Goal: Task Accomplishment & Management: Complete application form

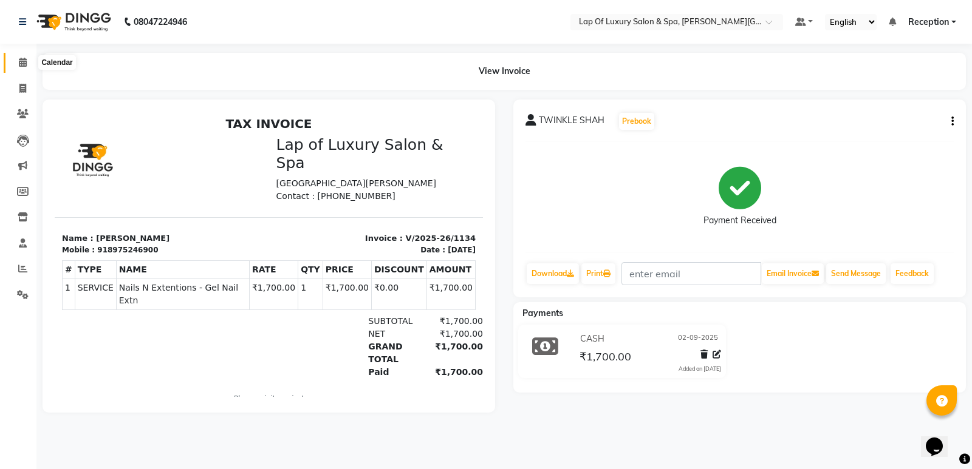
click at [22, 59] on icon at bounding box center [23, 62] width 8 height 9
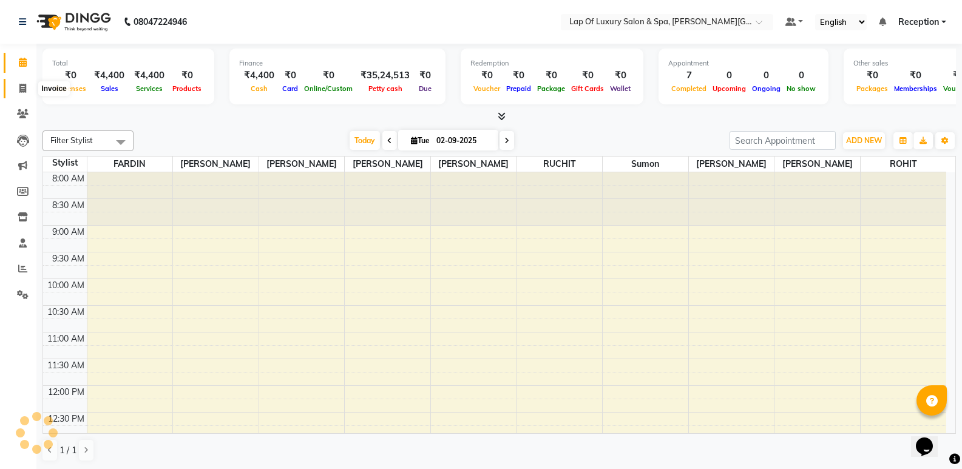
click at [23, 87] on icon at bounding box center [22, 88] width 7 height 9
select select "service"
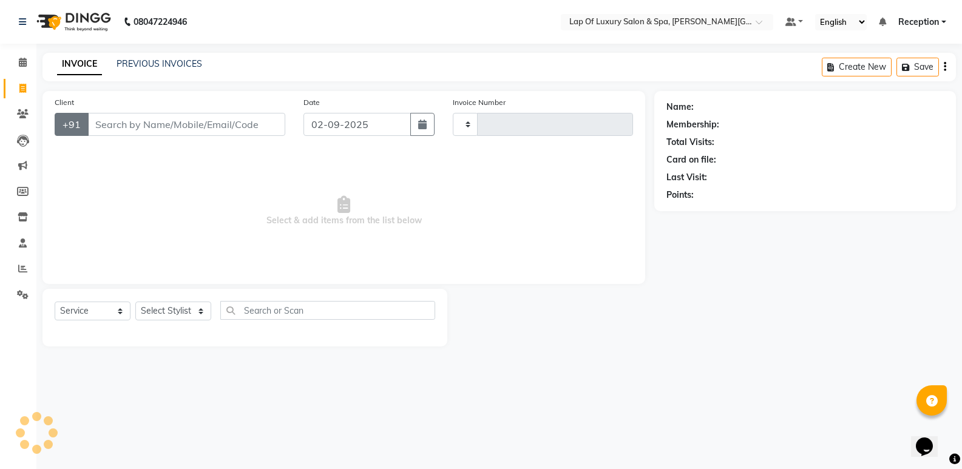
type input "1135"
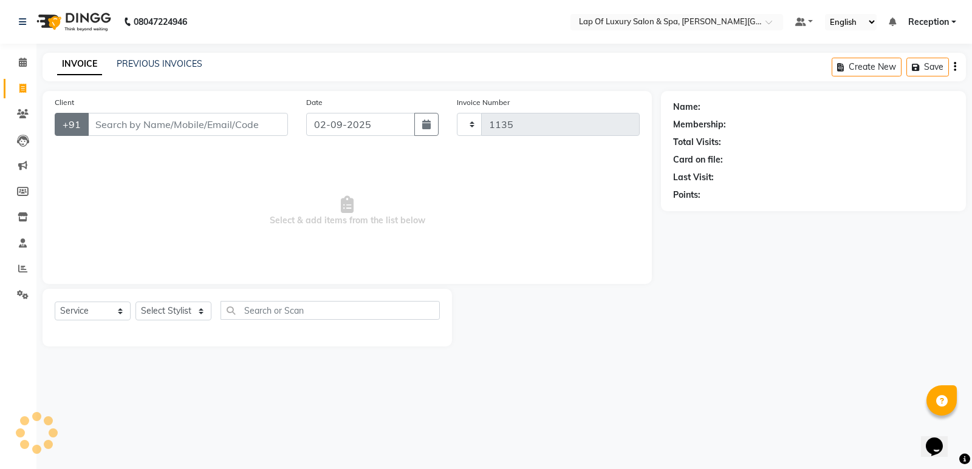
select select "7511"
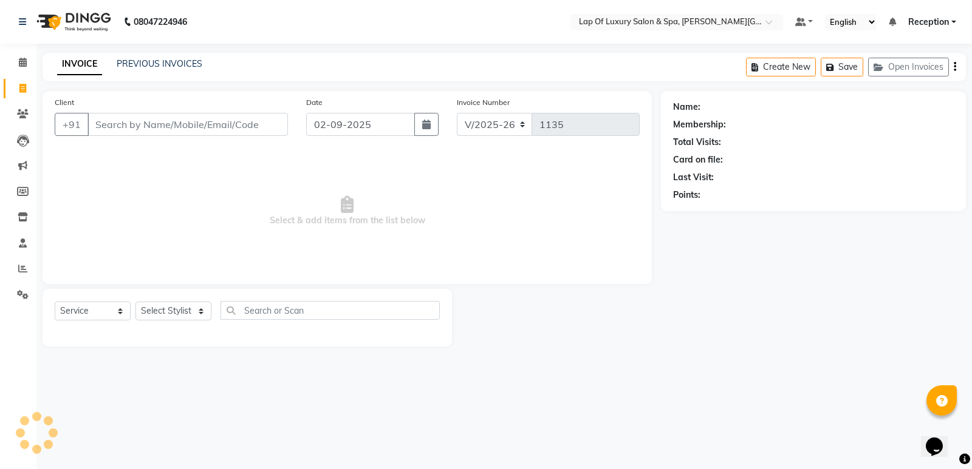
click at [143, 133] on input "Client" at bounding box center [187, 124] width 200 height 23
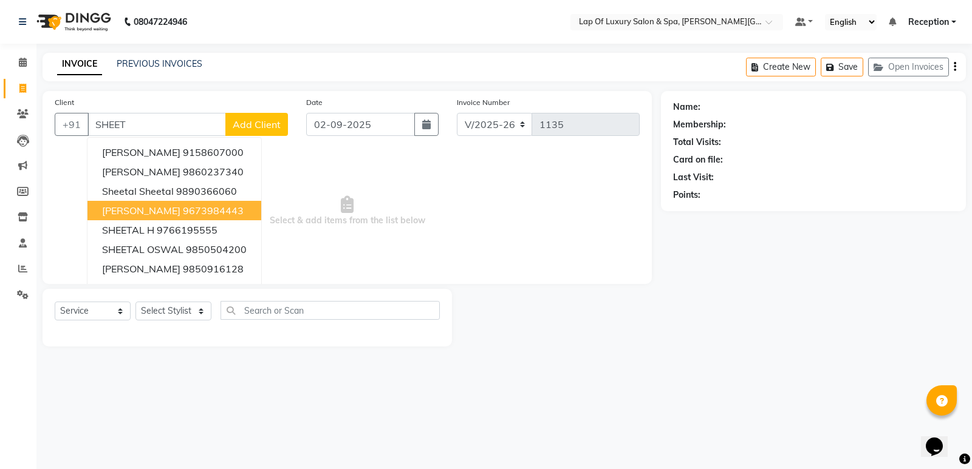
click at [183, 205] on ngb-highlight "9673984443" at bounding box center [213, 211] width 61 height 12
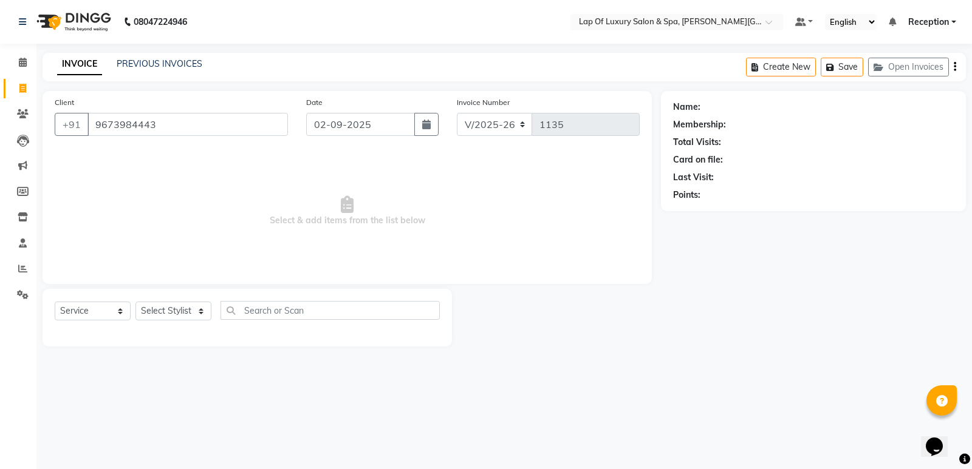
type input "9673984443"
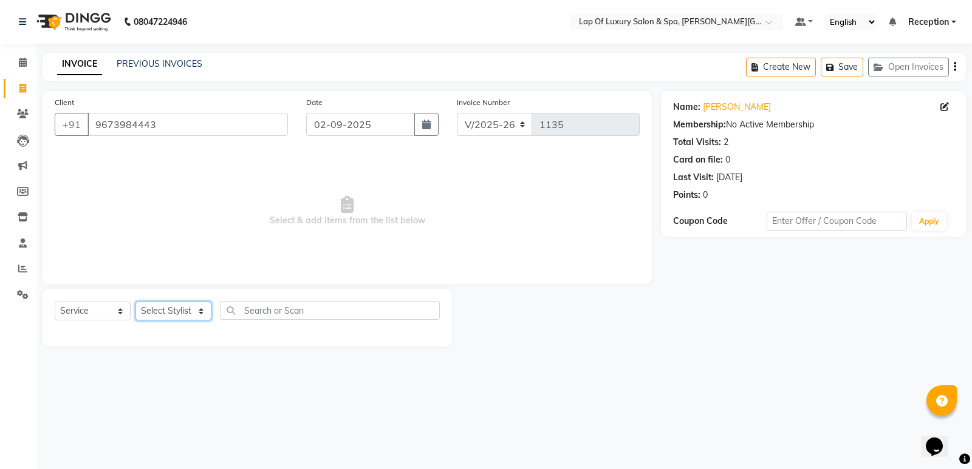
click at [137, 307] on select "Select Stylist [PERSON_NAME] [PERSON_NAME] [PERSON_NAME] Reception ROHIT [PERSO…" at bounding box center [173, 311] width 76 height 19
click at [135, 302] on select "Select Stylist [PERSON_NAME] [PERSON_NAME] [PERSON_NAME] Reception ROHIT [PERSO…" at bounding box center [173, 311] width 76 height 19
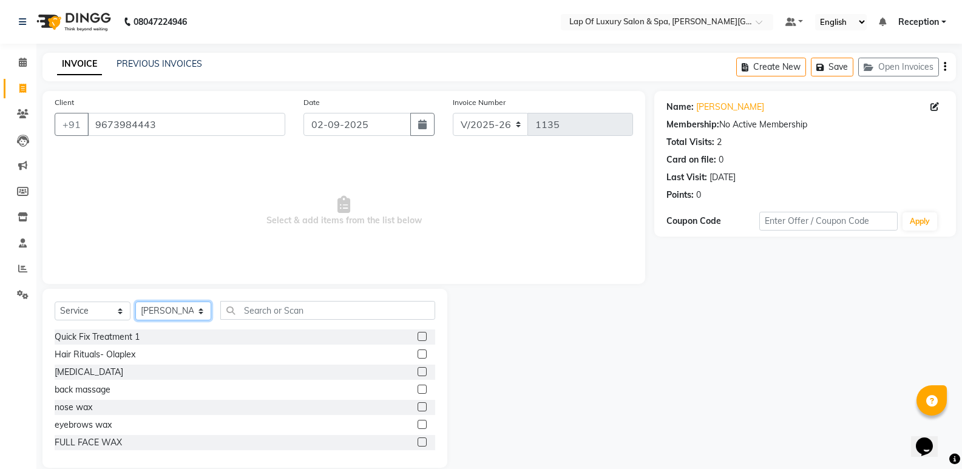
drag, startPoint x: 149, startPoint y: 314, endPoint x: 149, endPoint y: 302, distance: 11.5
click at [149, 314] on select "Select Stylist [PERSON_NAME] [PERSON_NAME] [PERSON_NAME] Reception ROHIT [PERSO…" at bounding box center [173, 311] width 76 height 19
select select "66146"
click at [135, 302] on select "Select Stylist [PERSON_NAME] [PERSON_NAME] [PERSON_NAME] Reception ROHIT [PERSO…" at bounding box center [173, 311] width 76 height 19
click at [269, 317] on input "text" at bounding box center [327, 310] width 215 height 19
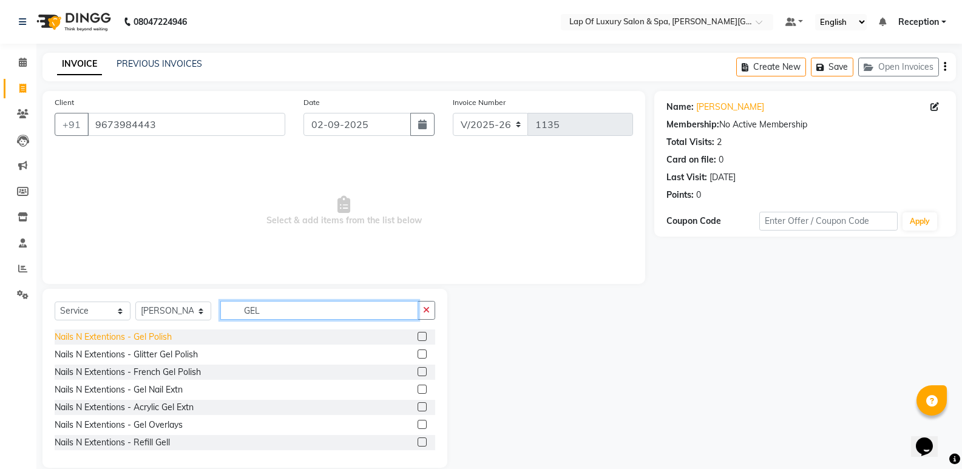
type input "GEL"
click at [111, 339] on div "Nails N Extentions - Gel Polish" at bounding box center [113, 337] width 117 height 13
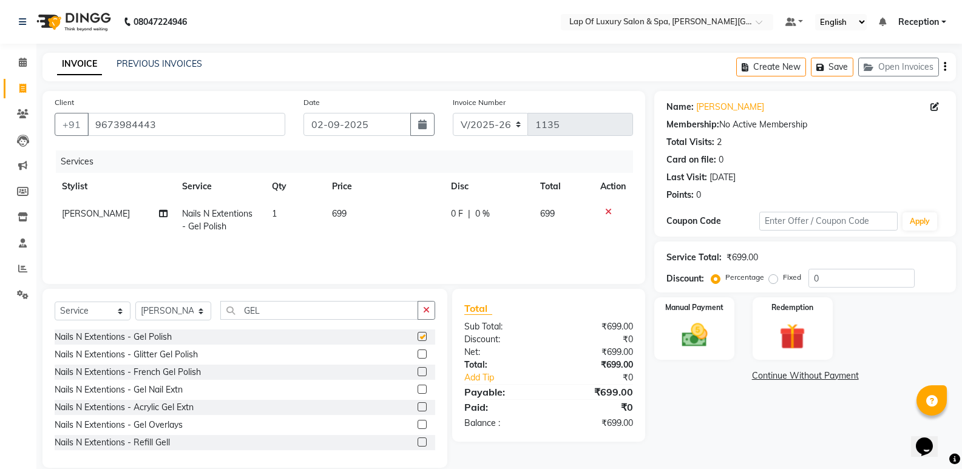
checkbox input "false"
click at [386, 209] on td "699" at bounding box center [384, 220] width 119 height 40
select select "66146"
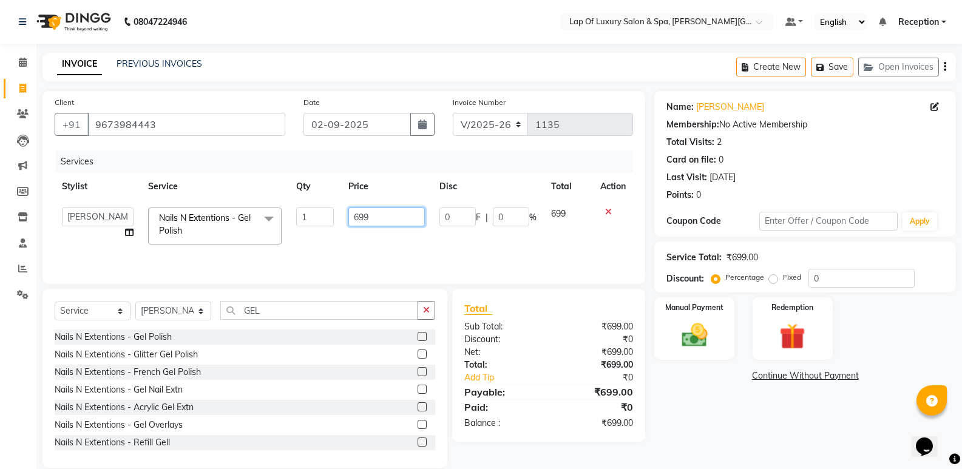
click at [386, 209] on input "699" at bounding box center [387, 217] width 76 height 19
type input "6"
type input "800"
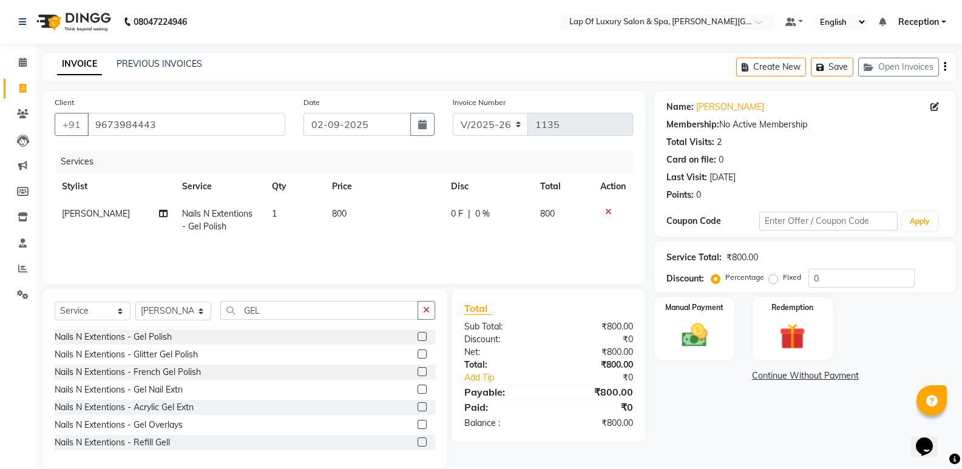
click at [350, 240] on div "Services Stylist Service Qty Price Disc Total Action [PERSON_NAME] Nails N Exte…" at bounding box center [344, 211] width 579 height 121
click at [420, 304] on button "button" at bounding box center [427, 310] width 18 height 19
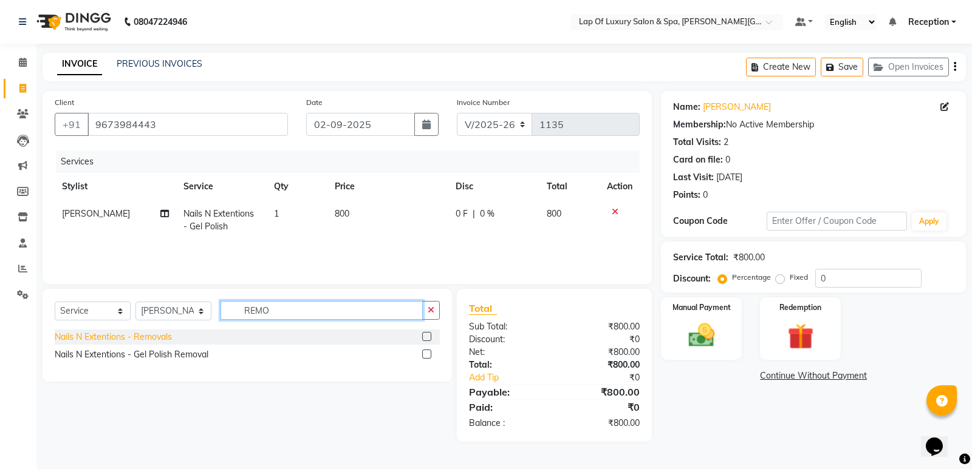
type input "REMO"
click at [144, 333] on div "Nails N Extentions - Removals" at bounding box center [113, 337] width 117 height 13
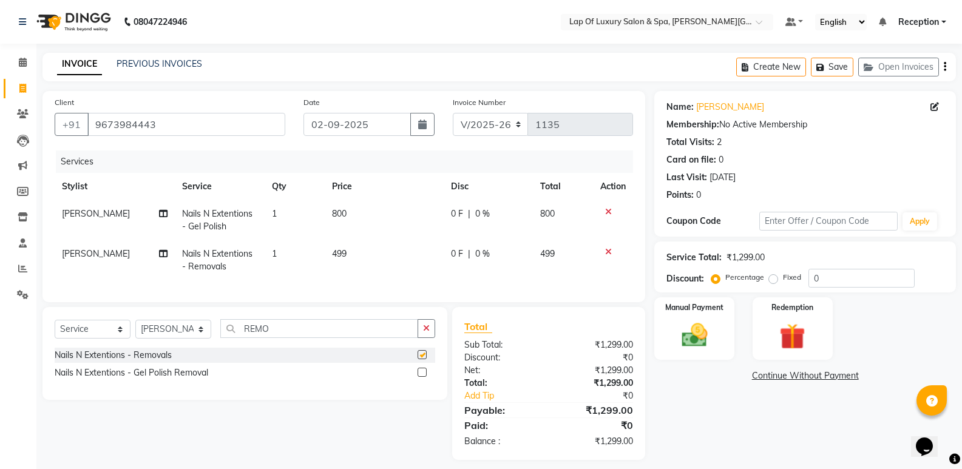
checkbox input "false"
click at [353, 256] on td "499" at bounding box center [384, 260] width 119 height 40
select select "66146"
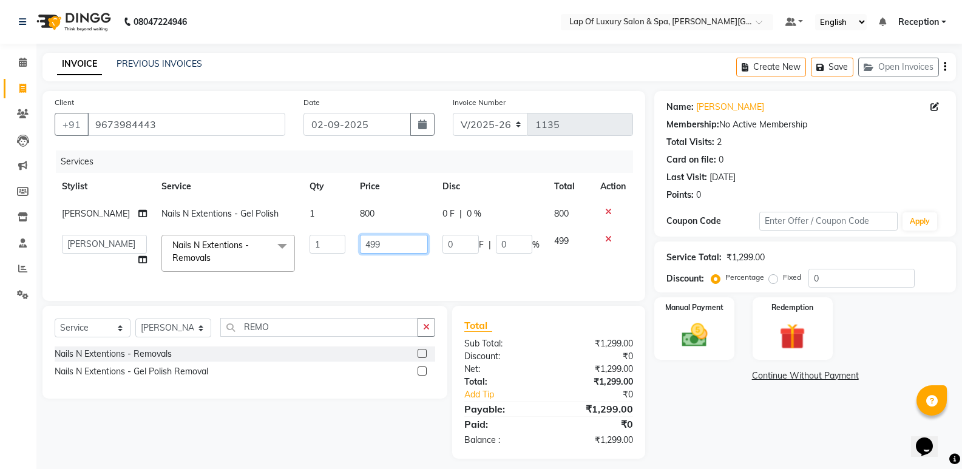
click at [384, 269] on td "499" at bounding box center [394, 254] width 83 height 52
type input "4"
type input "500"
click at [420, 270] on td "500" at bounding box center [394, 254] width 83 height 52
select select "66146"
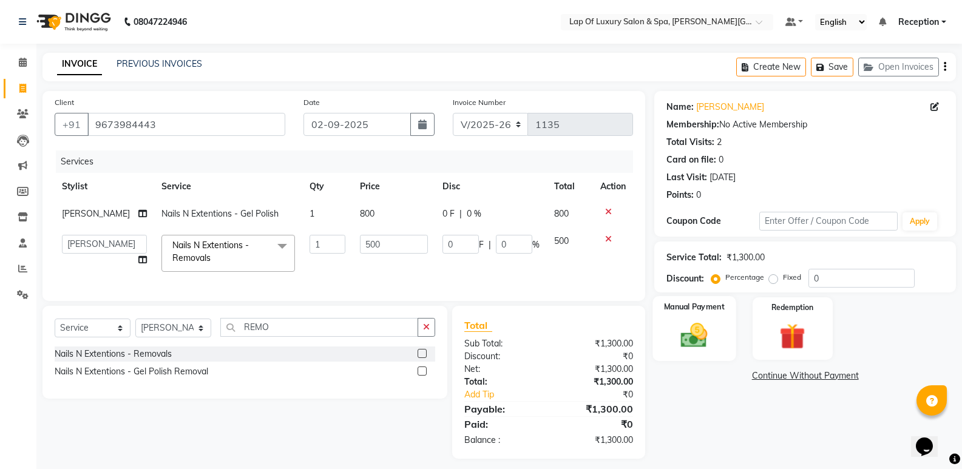
click at [687, 336] on img at bounding box center [694, 335] width 43 height 31
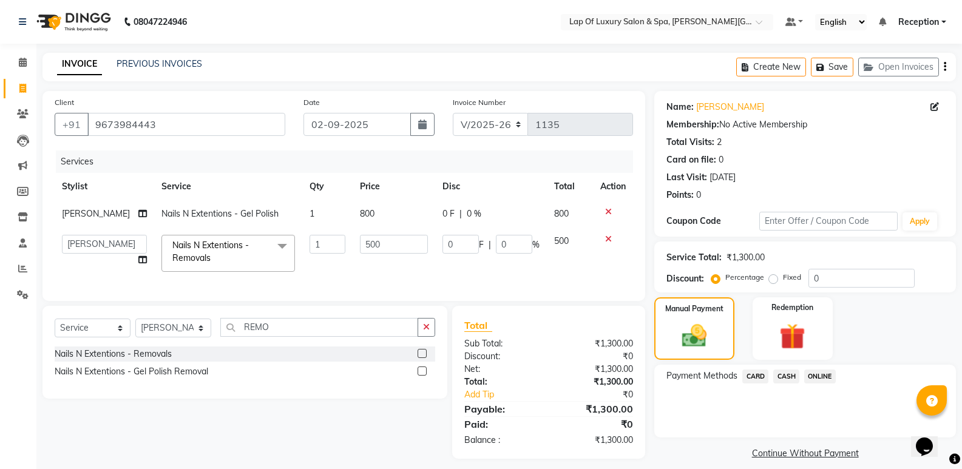
click at [783, 370] on span "CASH" at bounding box center [787, 377] width 26 height 14
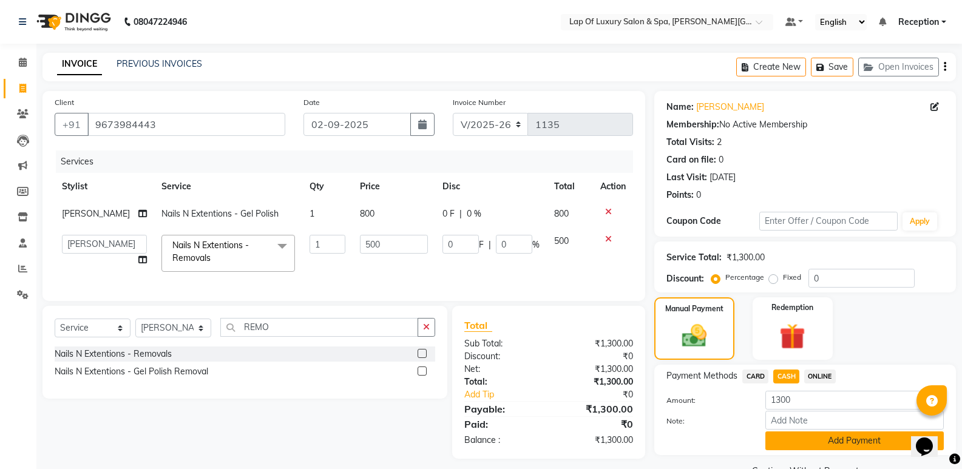
click at [812, 444] on button "Add Payment" at bounding box center [855, 441] width 179 height 19
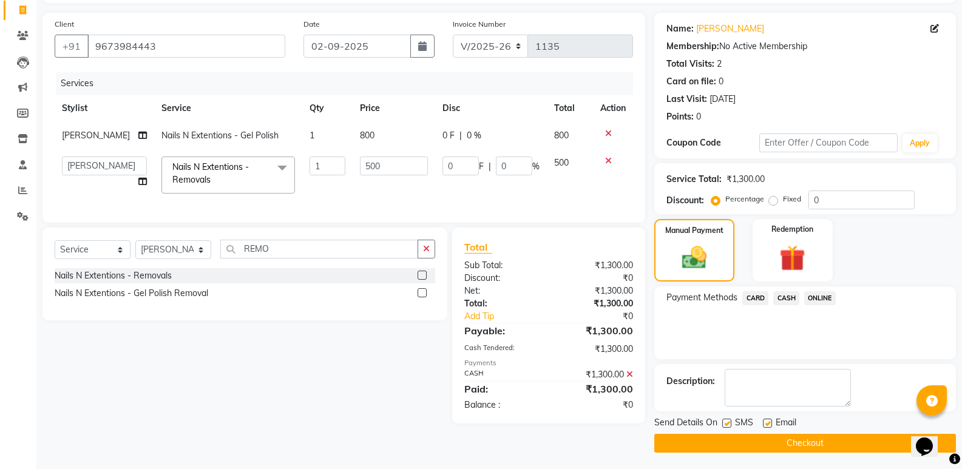
scroll to position [80, 0]
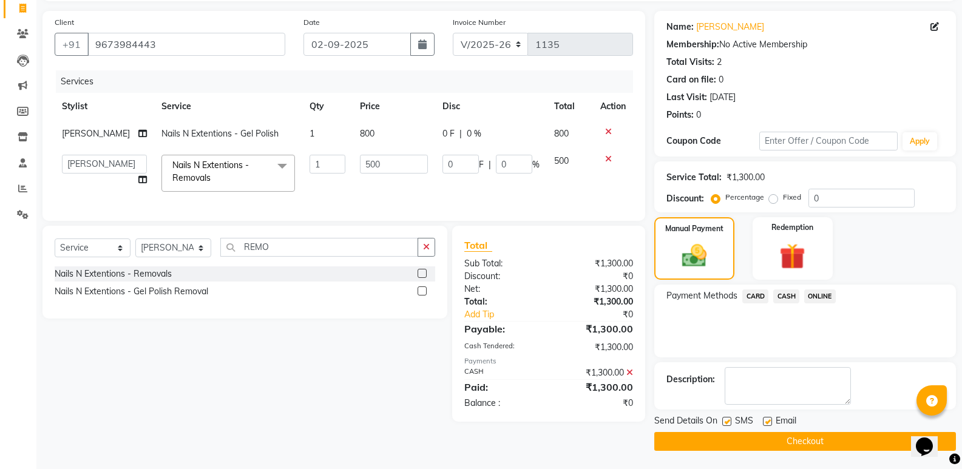
click at [768, 420] on label at bounding box center [767, 421] width 9 height 9
click at [768, 420] on input "checkbox" at bounding box center [767, 422] width 8 height 8
checkbox input "false"
click at [732, 424] on div "SMS" at bounding box center [743, 422] width 41 height 15
click at [730, 422] on label at bounding box center [727, 421] width 9 height 9
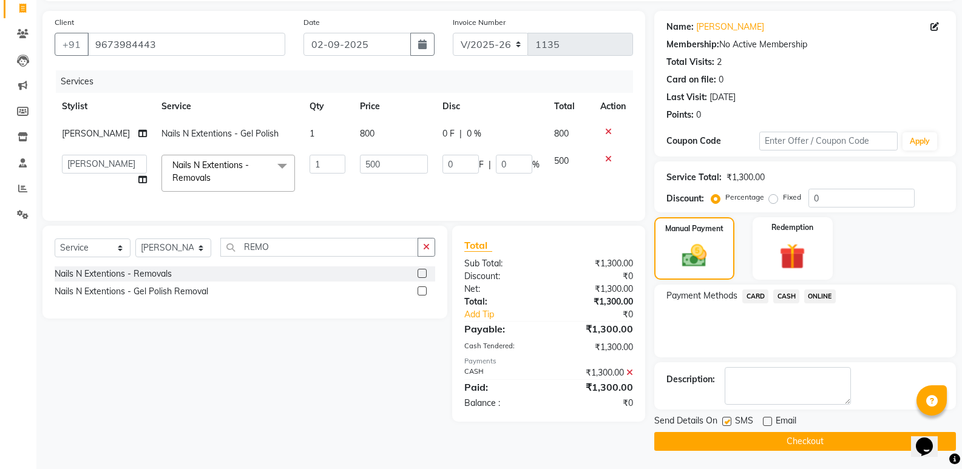
click at [730, 422] on input "checkbox" at bounding box center [727, 422] width 8 height 8
checkbox input "false"
click at [727, 438] on button "Checkout" at bounding box center [806, 441] width 302 height 19
